Goal: Task Accomplishment & Management: Use online tool/utility

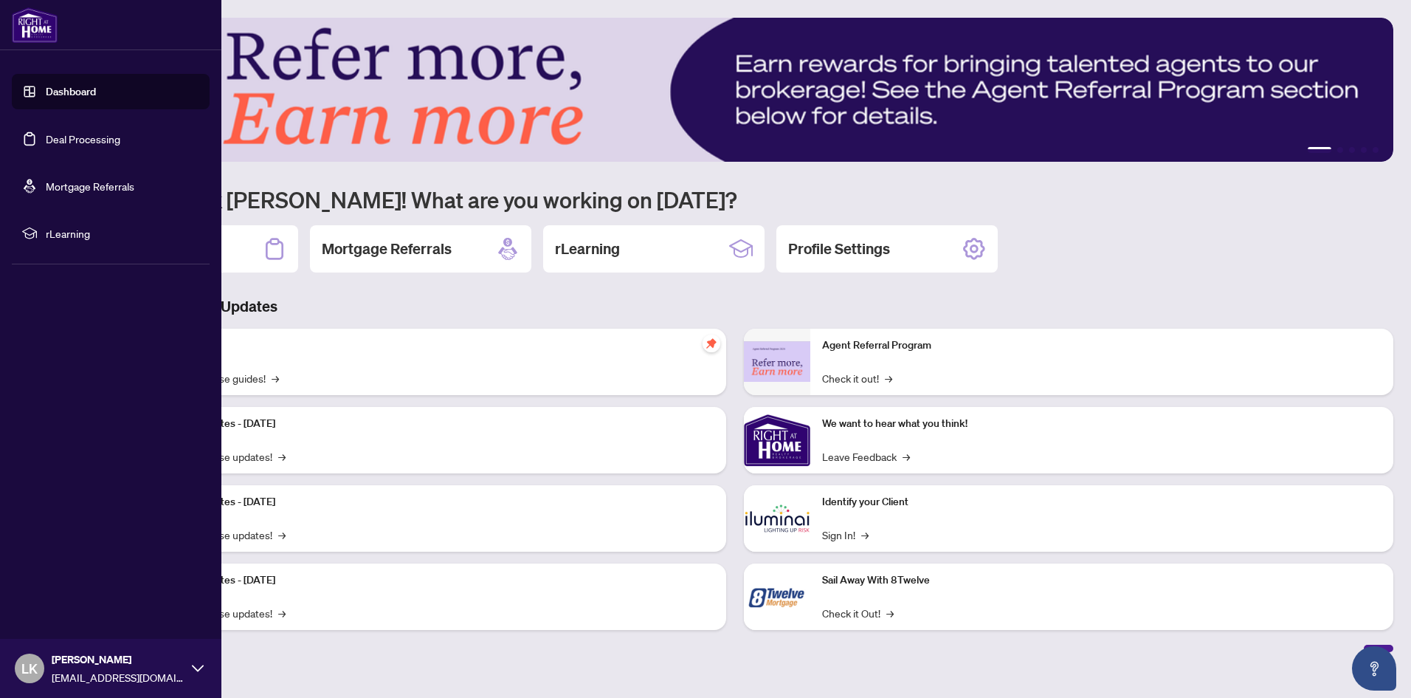
click at [118, 137] on link "Deal Processing" at bounding box center [83, 138] width 75 height 13
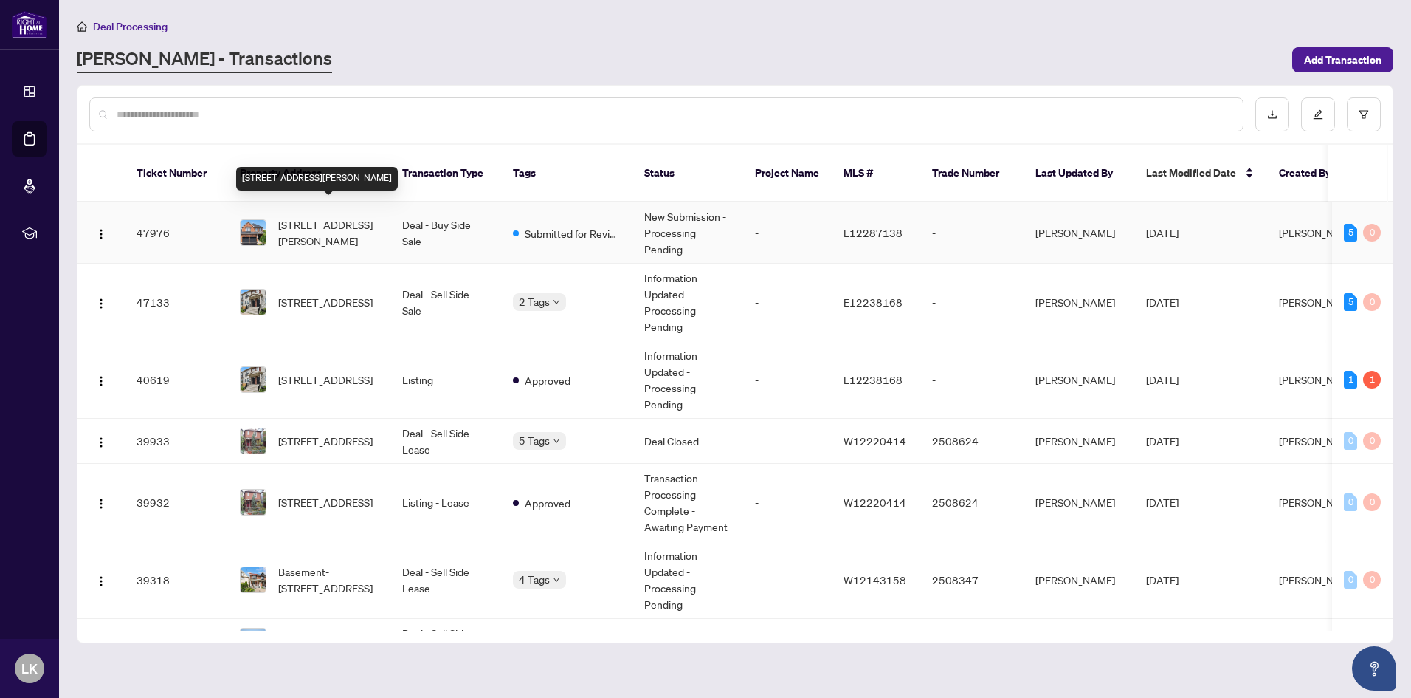
click at [354, 216] on span "[STREET_ADDRESS][PERSON_NAME]" at bounding box center [328, 232] width 100 height 32
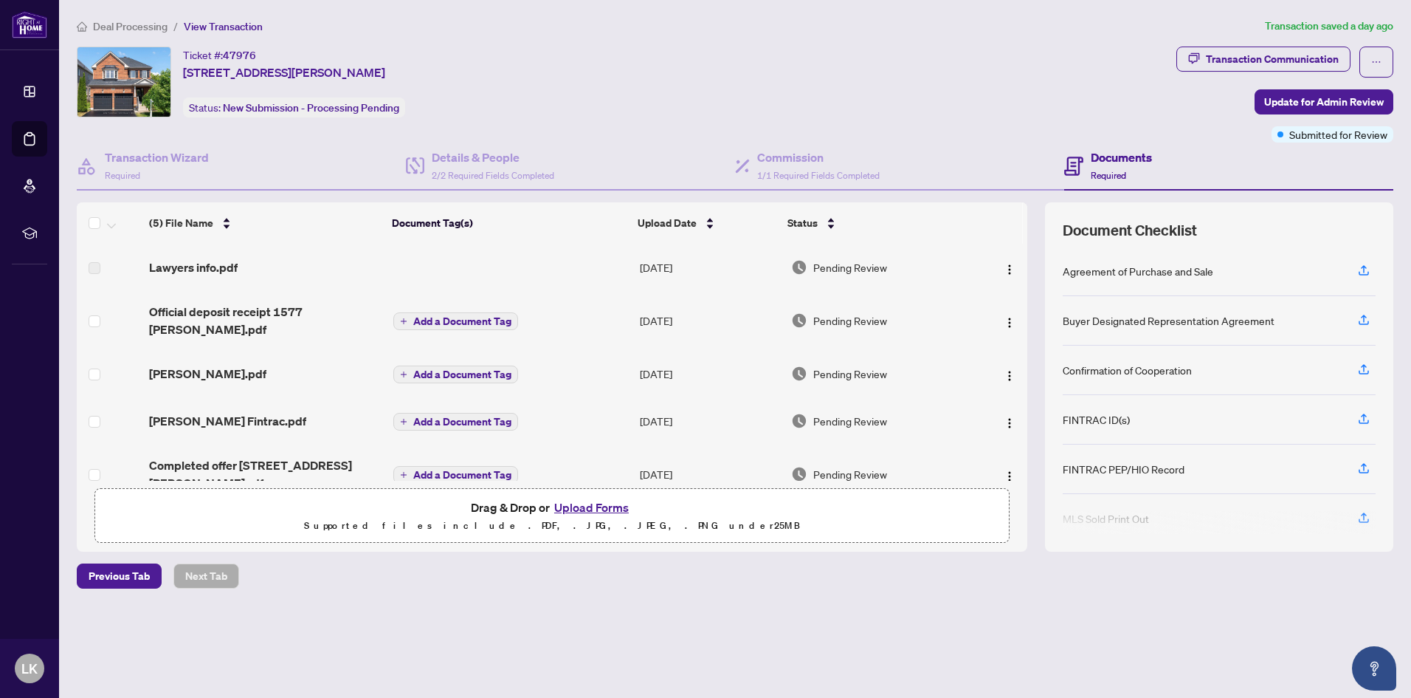
click at [608, 506] on button "Upload Forms" at bounding box center [591, 507] width 83 height 19
